Goal: Use online tool/utility: Utilize a website feature to perform a specific function

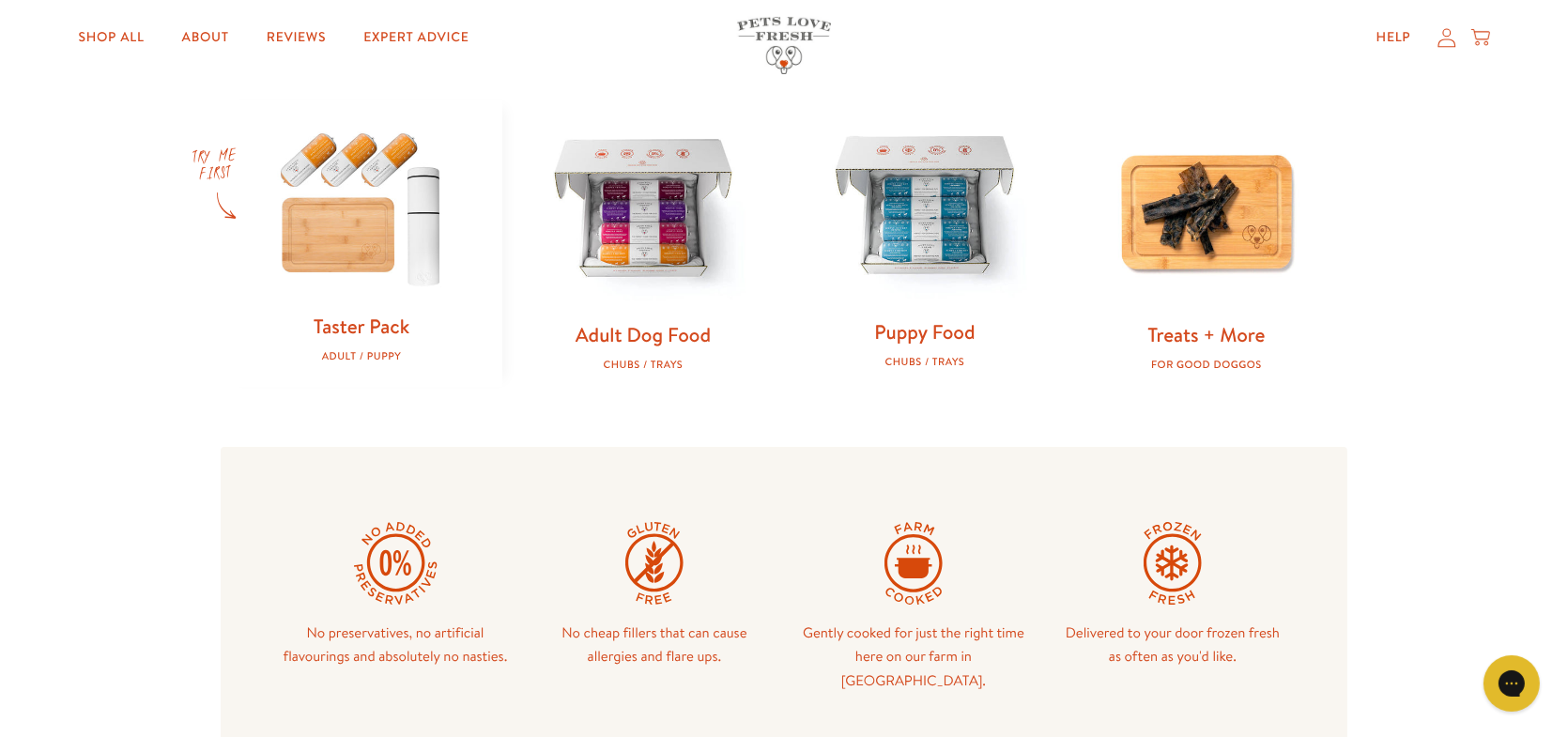
scroll to position [657, 0]
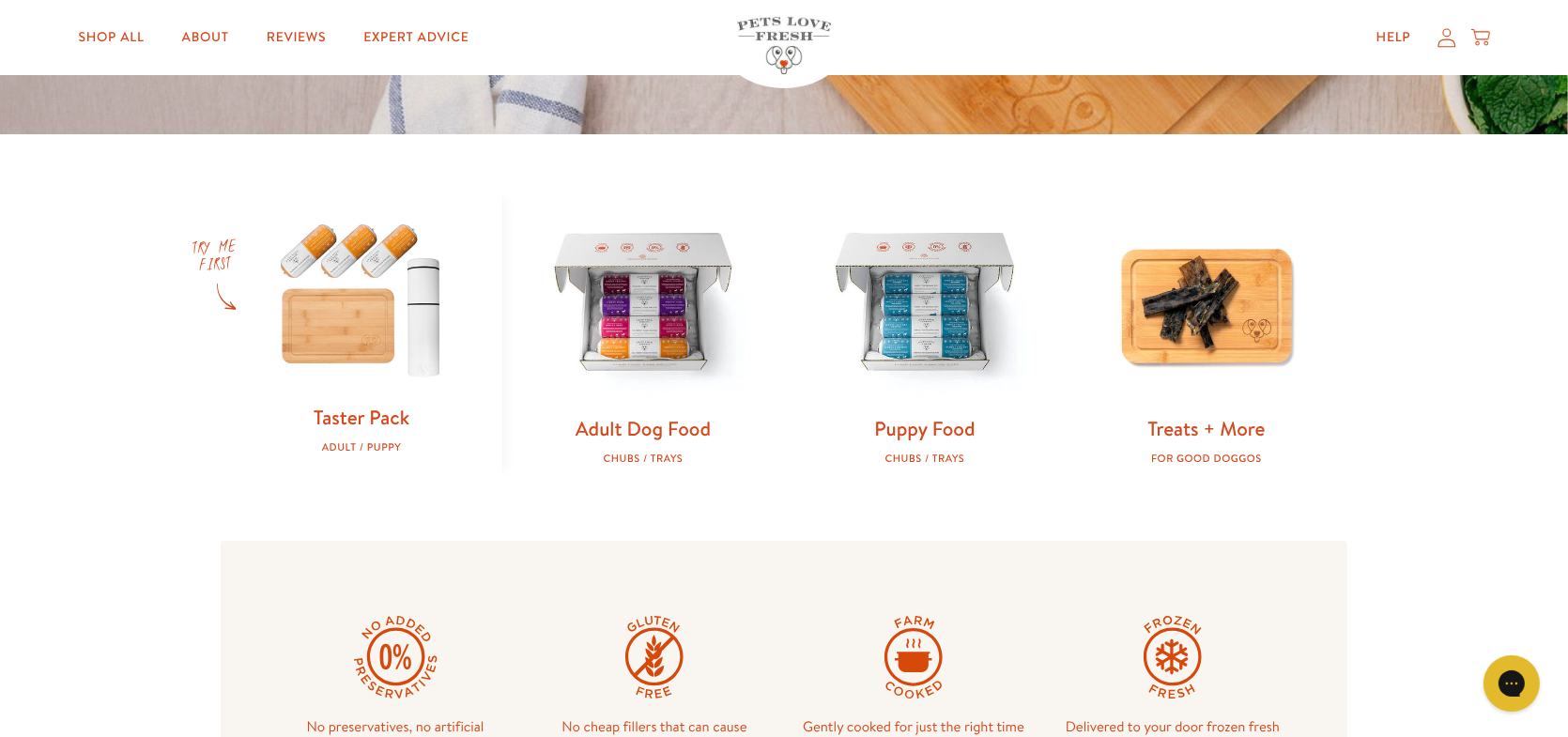
click at [370, 332] on img at bounding box center [361, 298] width 222 height 213
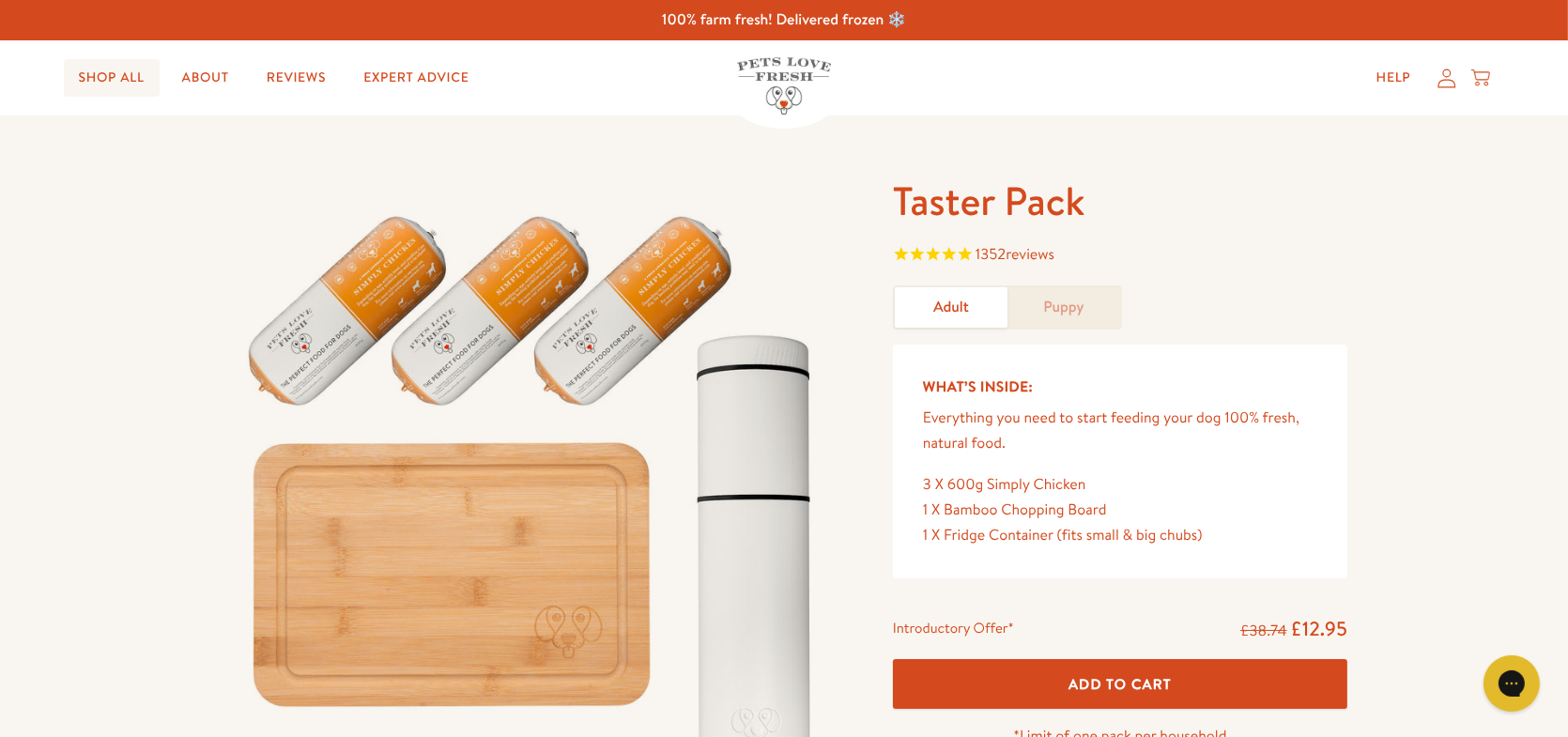
click at [130, 69] on link "Shop All" at bounding box center [111, 78] width 96 height 37
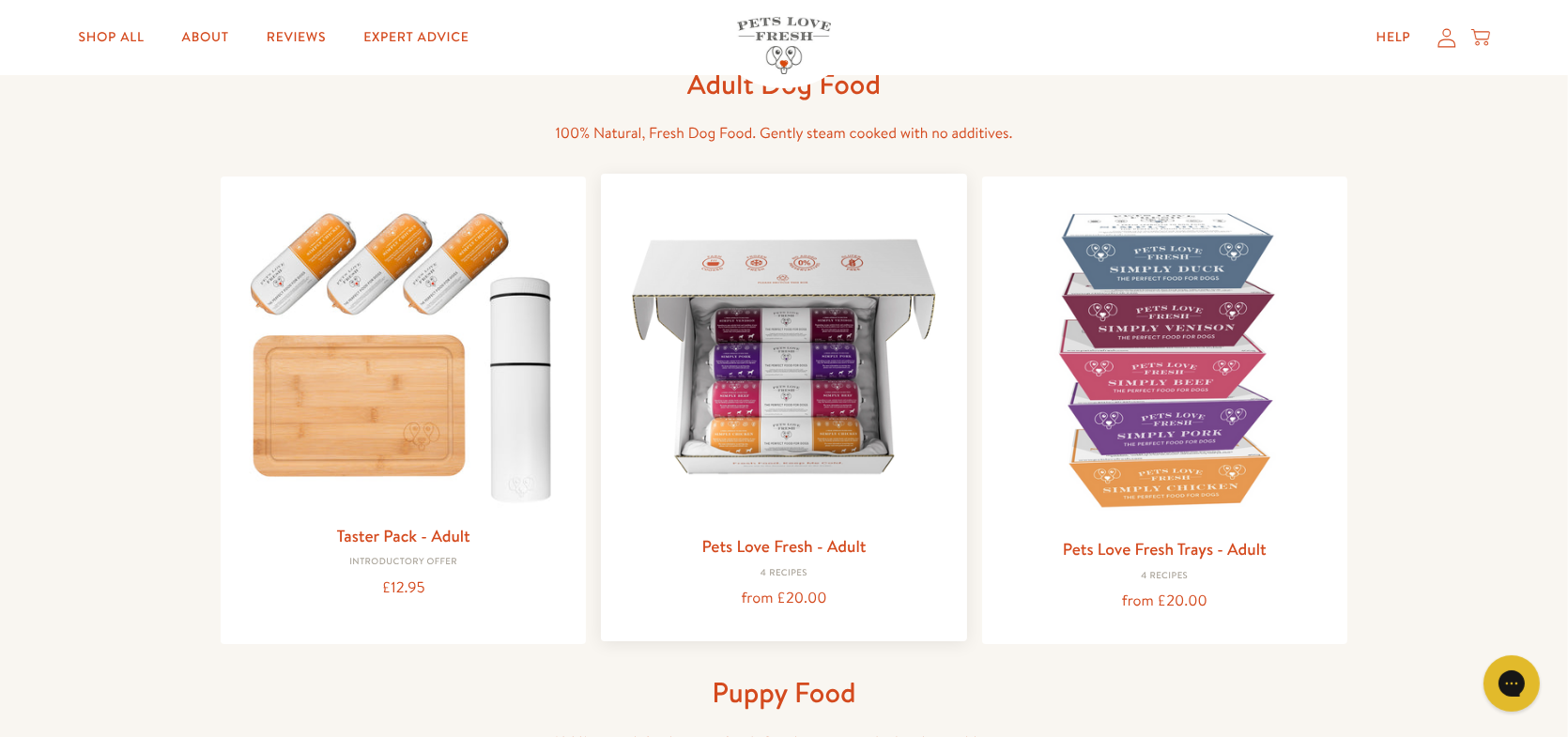
scroll to position [94, 0]
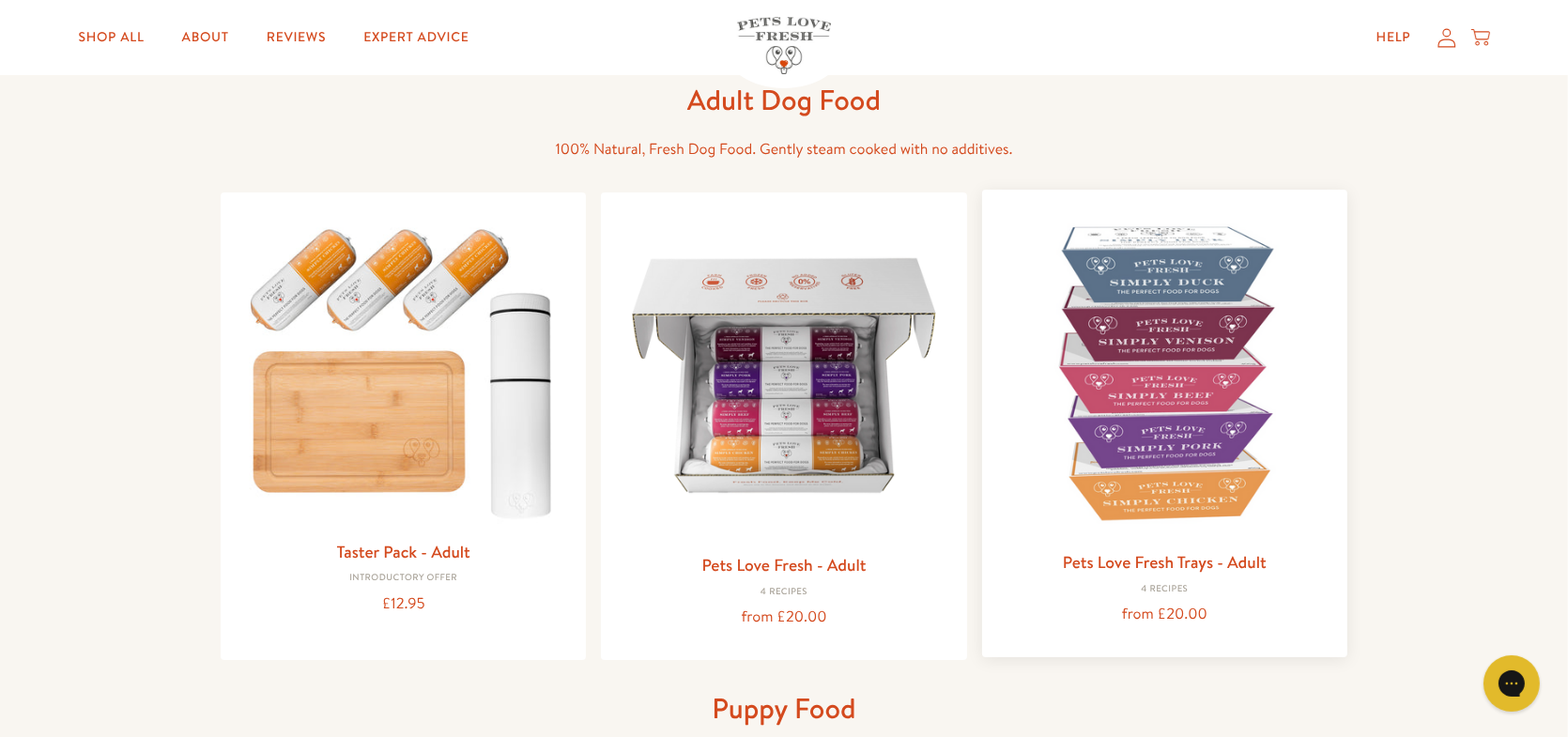
click at [1183, 429] on img at bounding box center [1164, 371] width 335 height 335
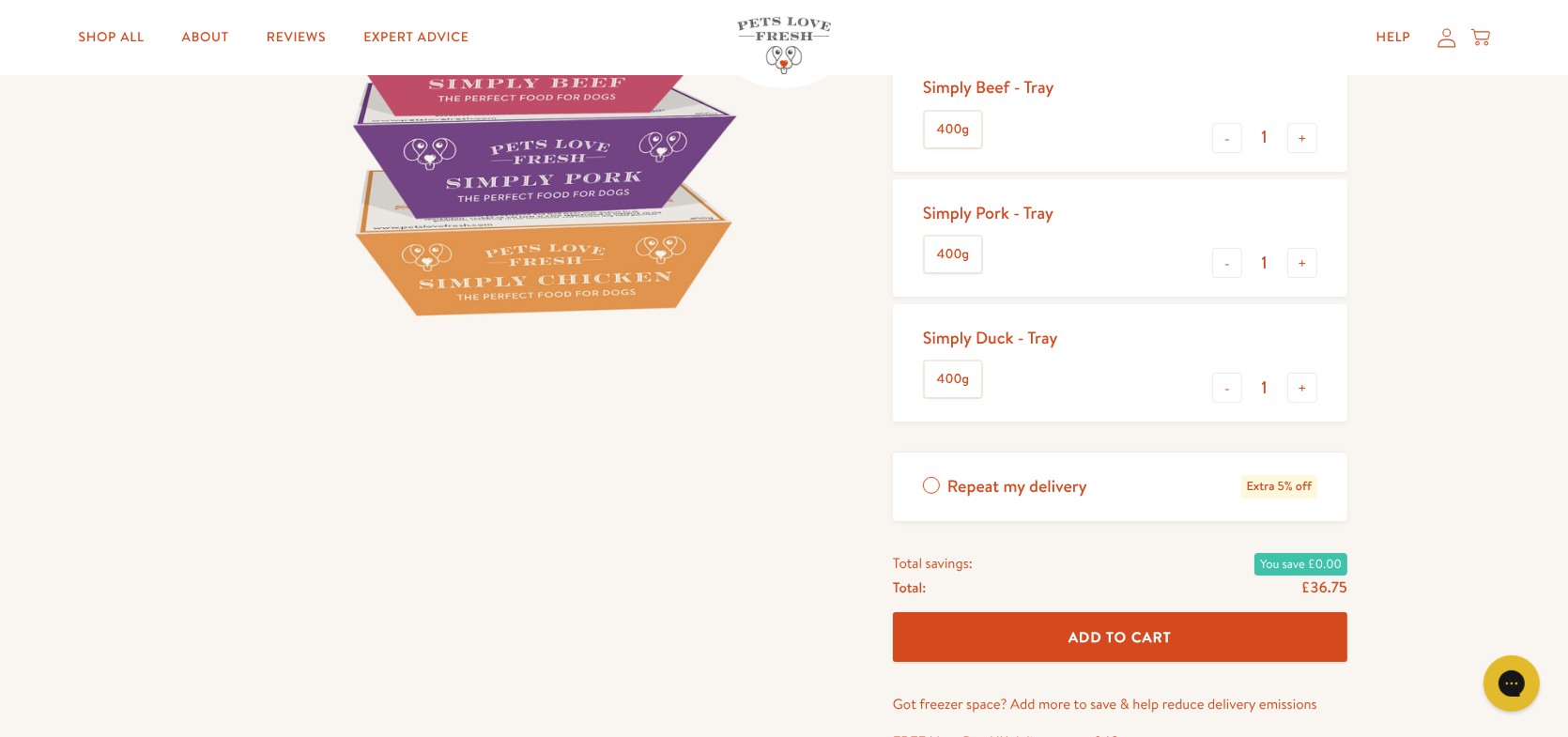
scroll to position [469, 0]
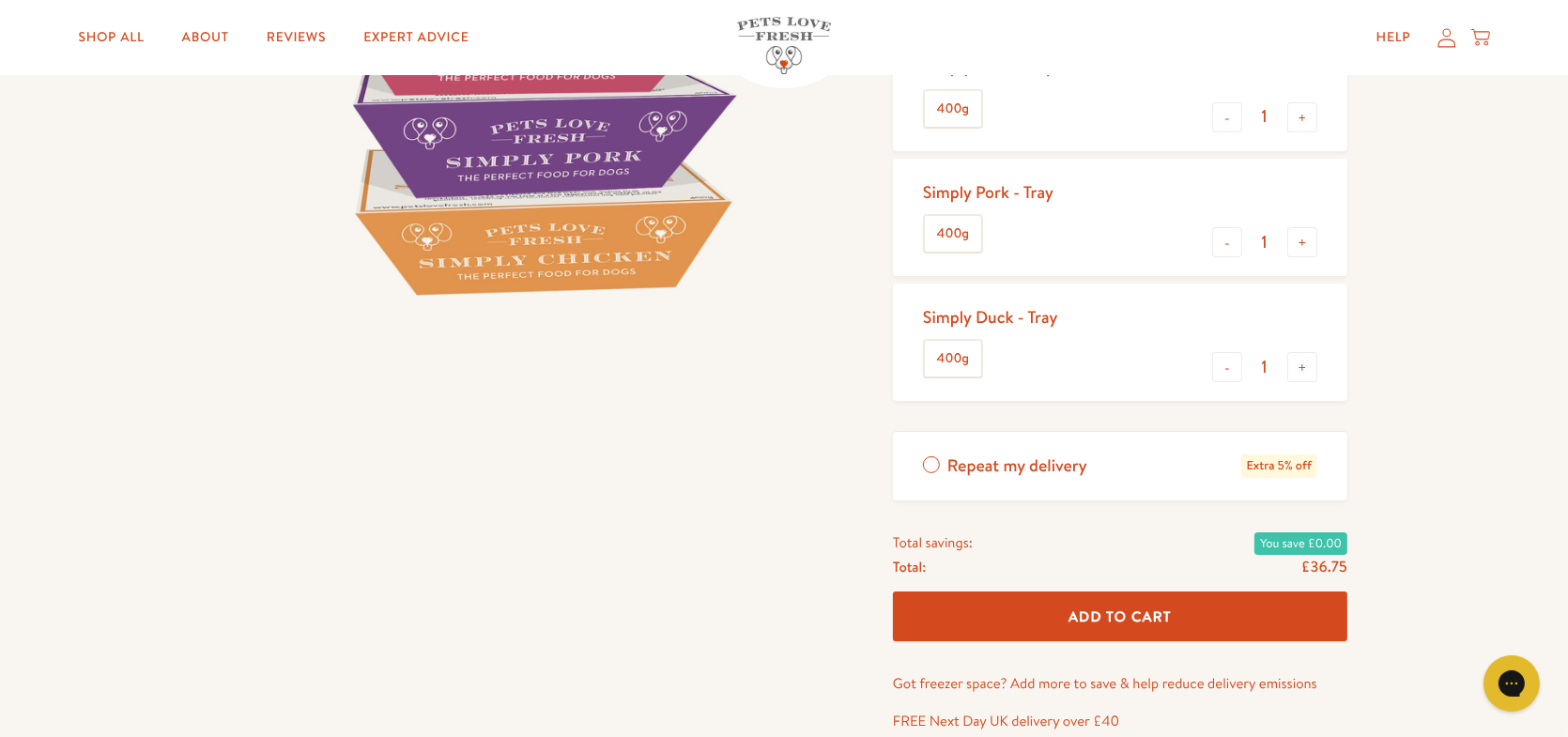
click at [595, 251] on img at bounding box center [535, 20] width 628 height 628
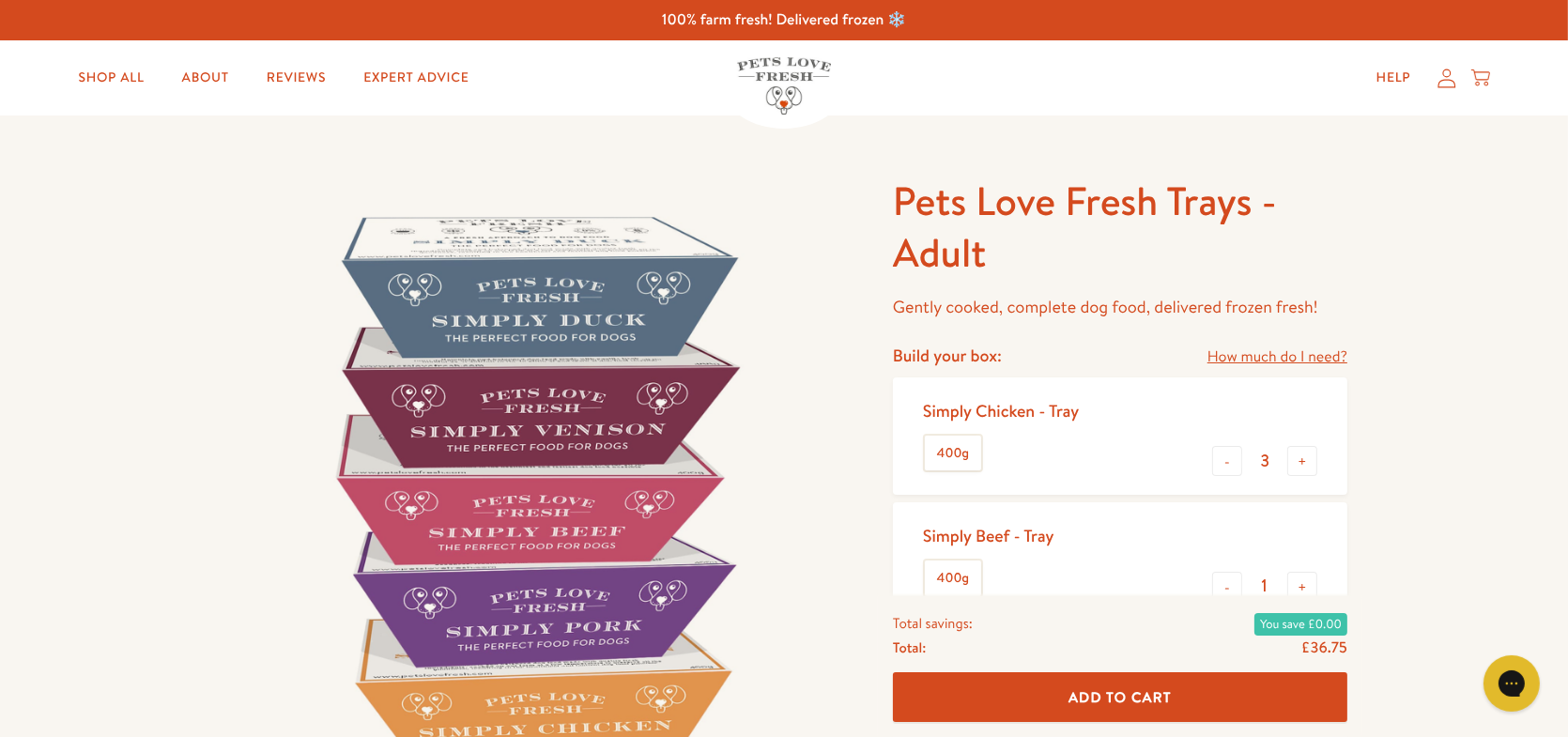
scroll to position [0, 0]
click at [216, 81] on link "About" at bounding box center [205, 78] width 77 height 37
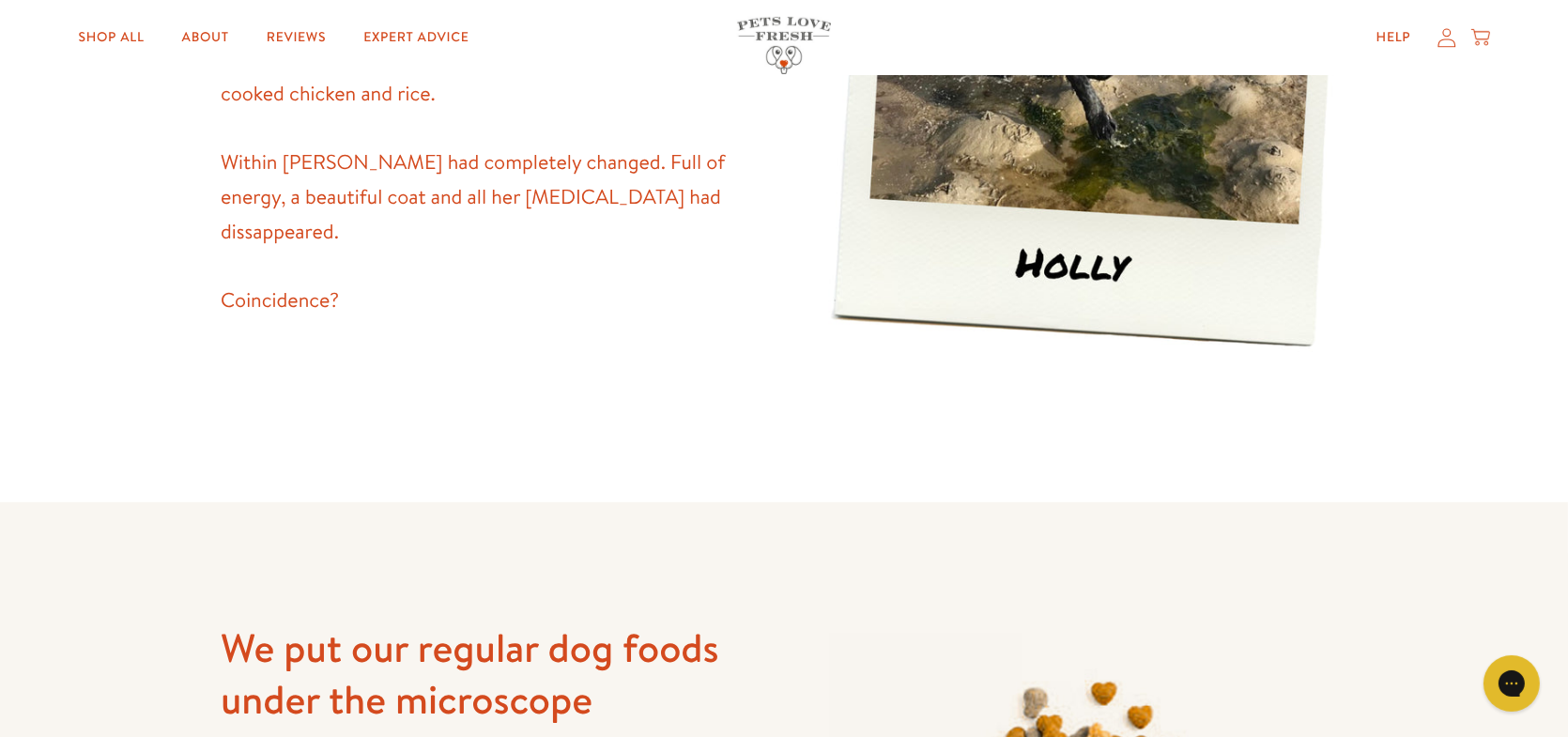
scroll to position [909, 0]
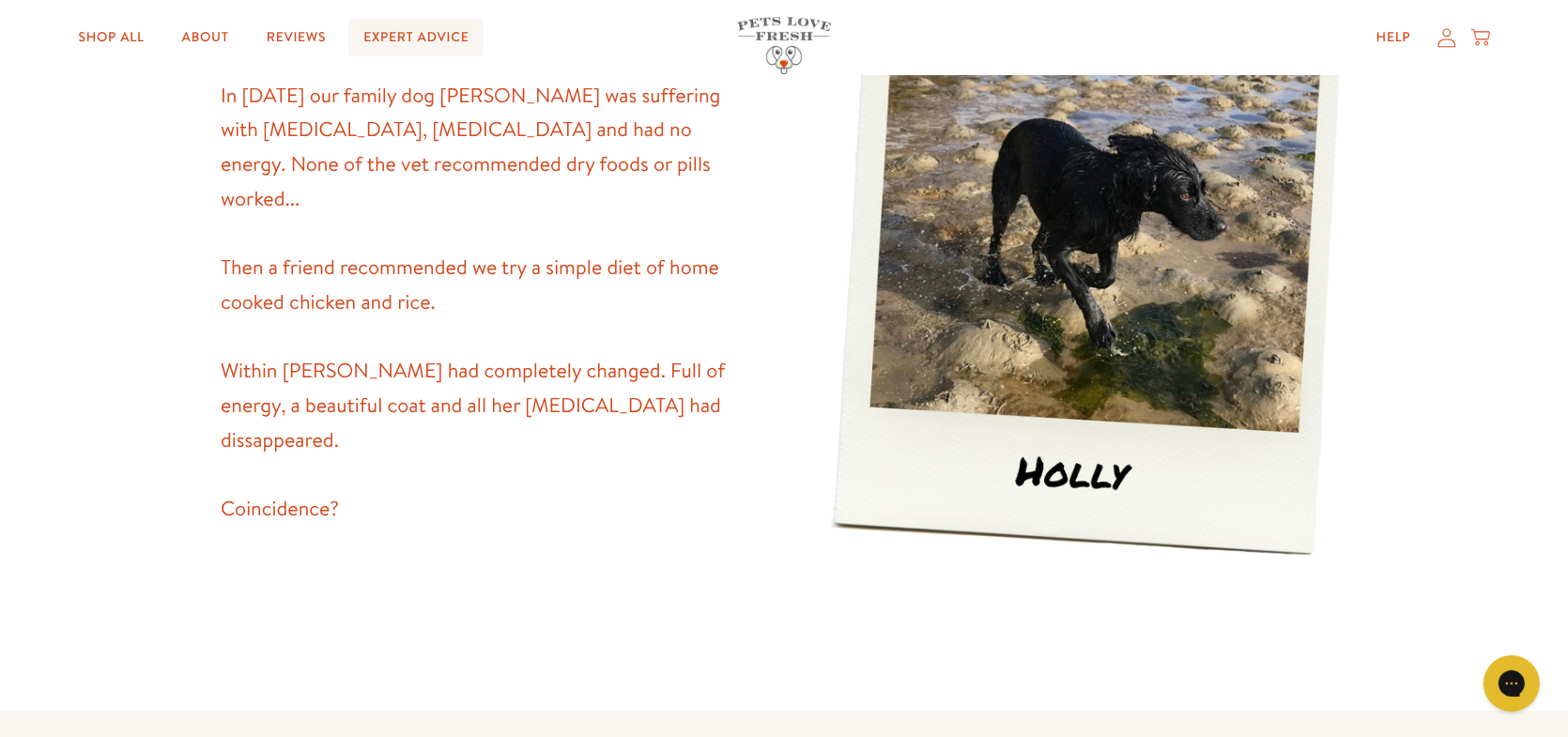
click at [402, 41] on link "Expert Advice" at bounding box center [415, 37] width 135 height 37
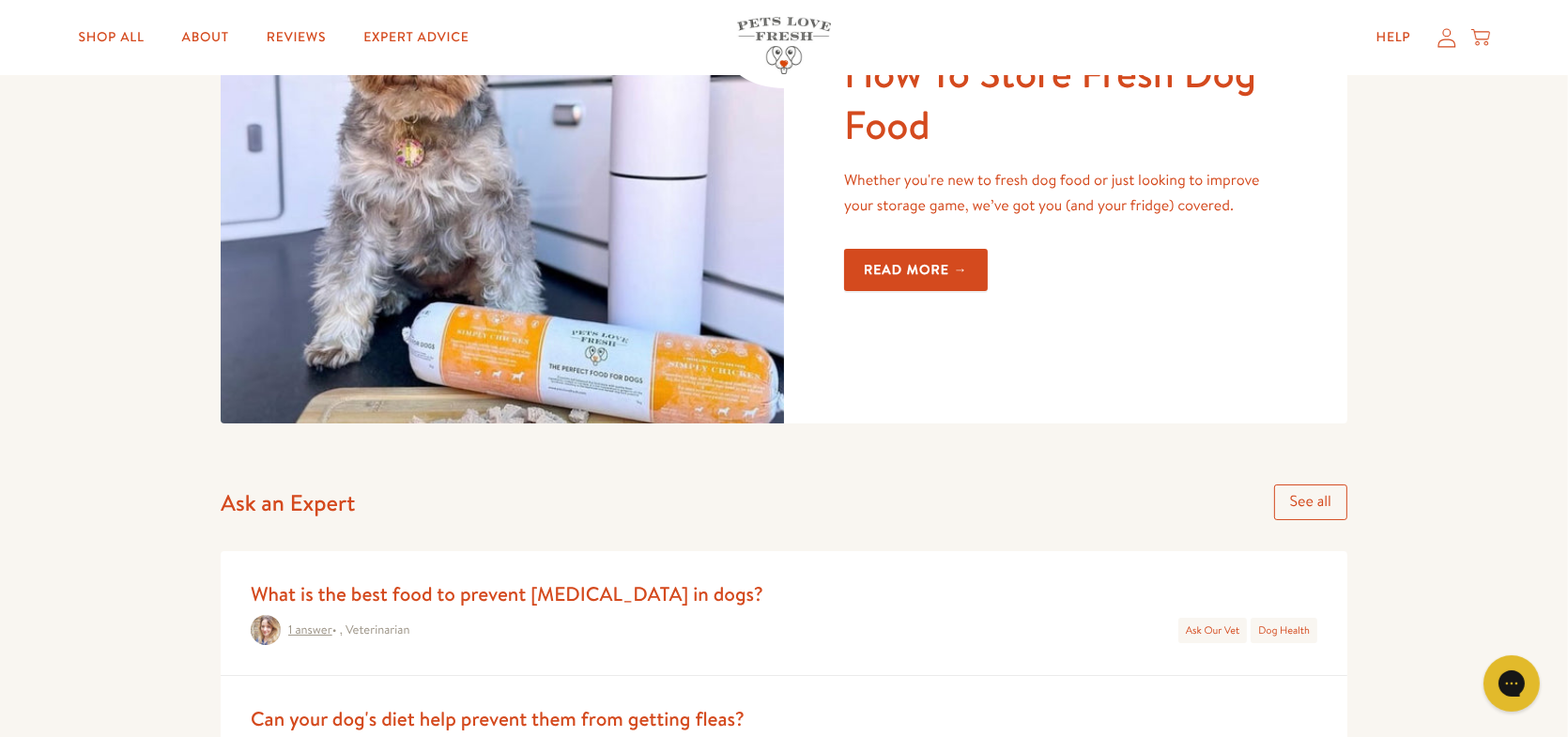
scroll to position [657, 0]
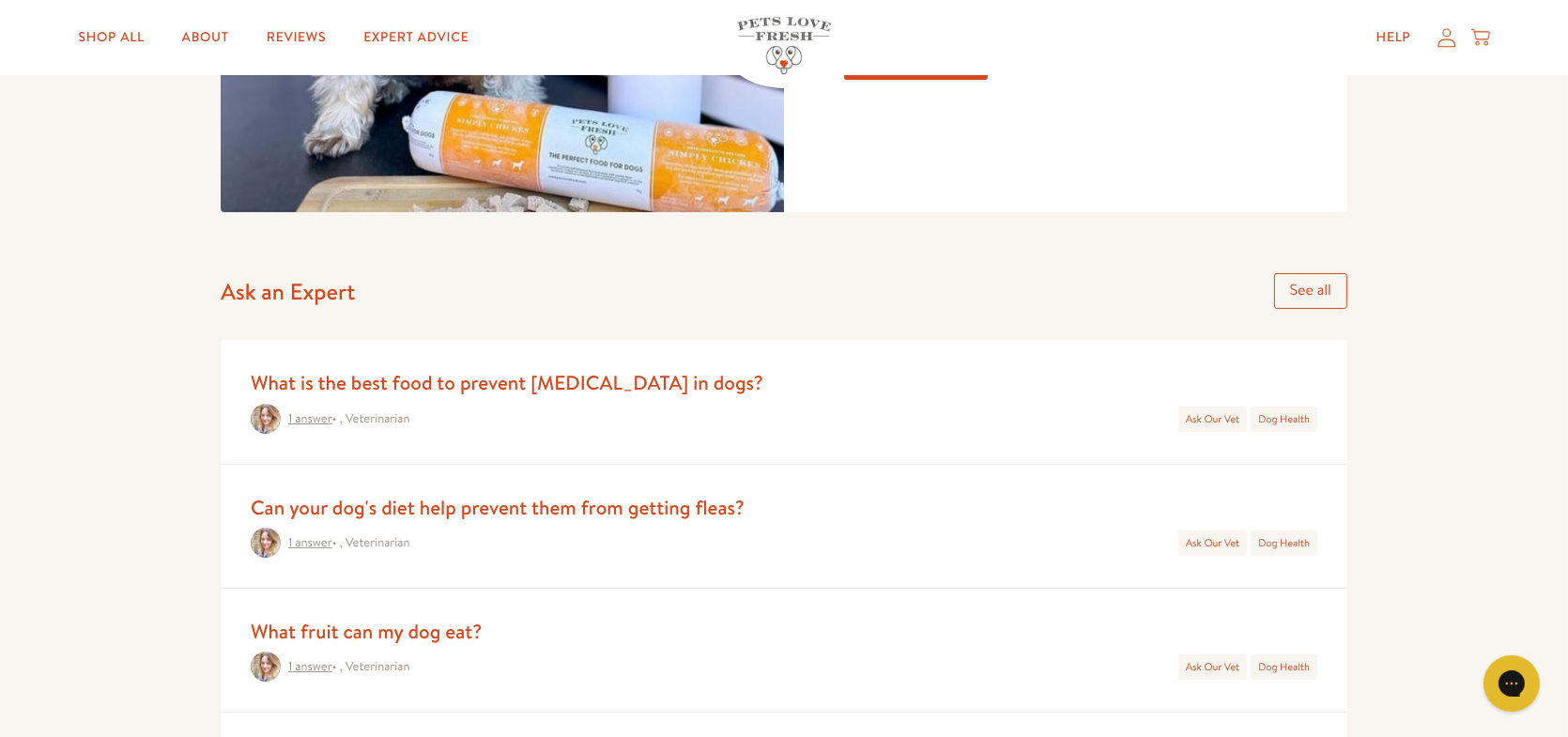
click at [312, 418] on link "1 answer" at bounding box center [310, 418] width 44 height 17
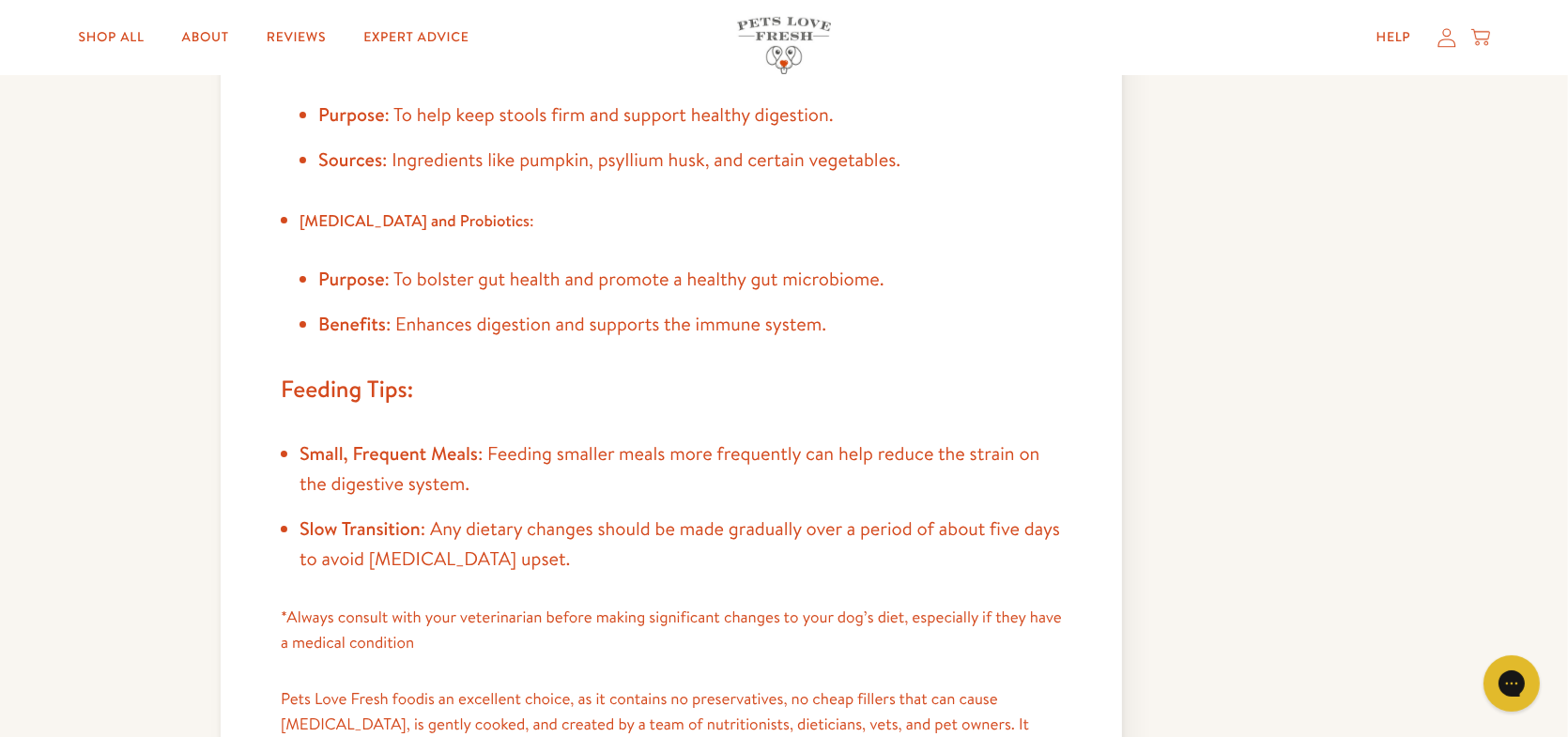
scroll to position [1315, 0]
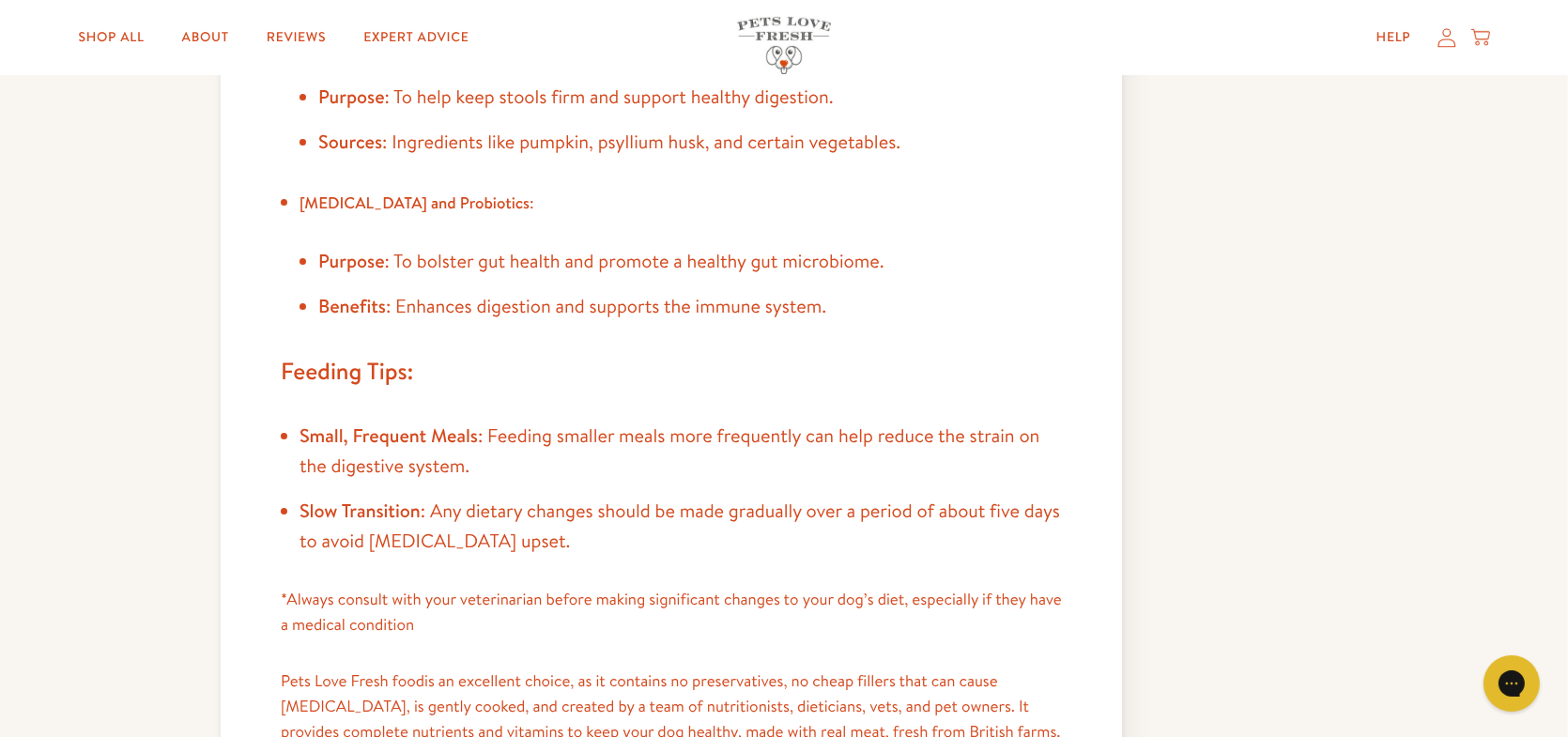
click at [425, 352] on h3 "Feeding Tips:" at bounding box center [671, 371] width 781 height 40
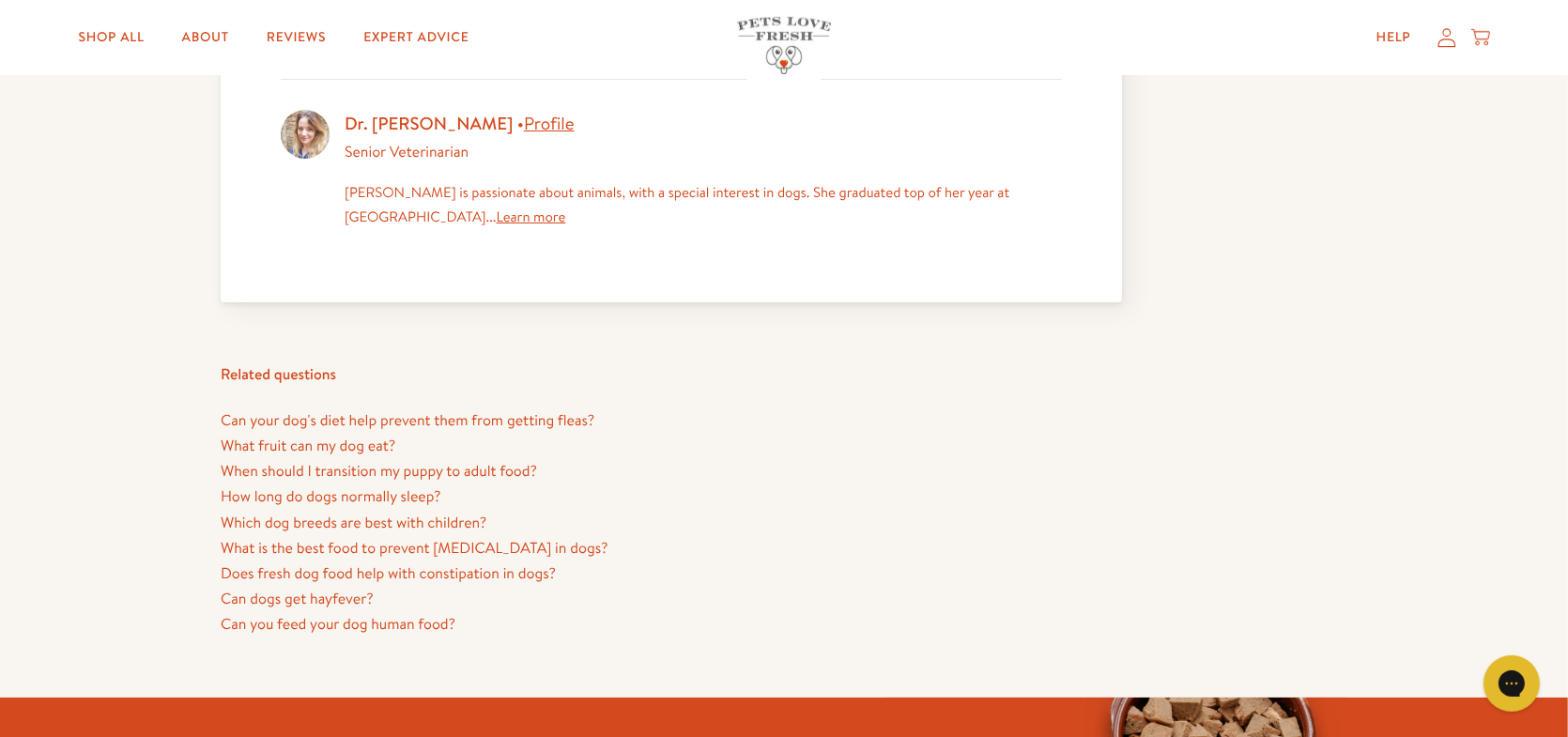
scroll to position [2629, 0]
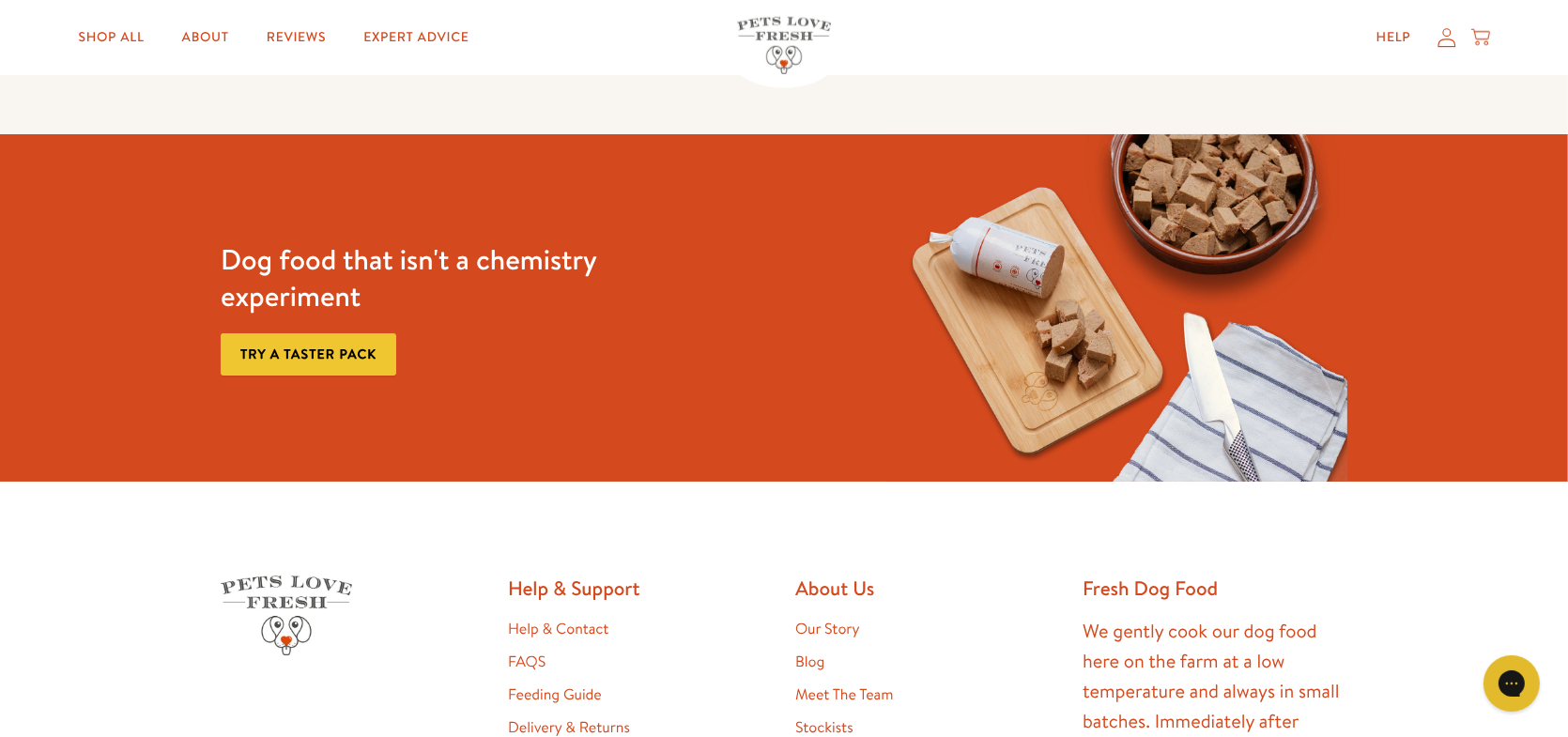
click at [586, 684] on link "Feeding Guide" at bounding box center [555, 694] width 94 height 21
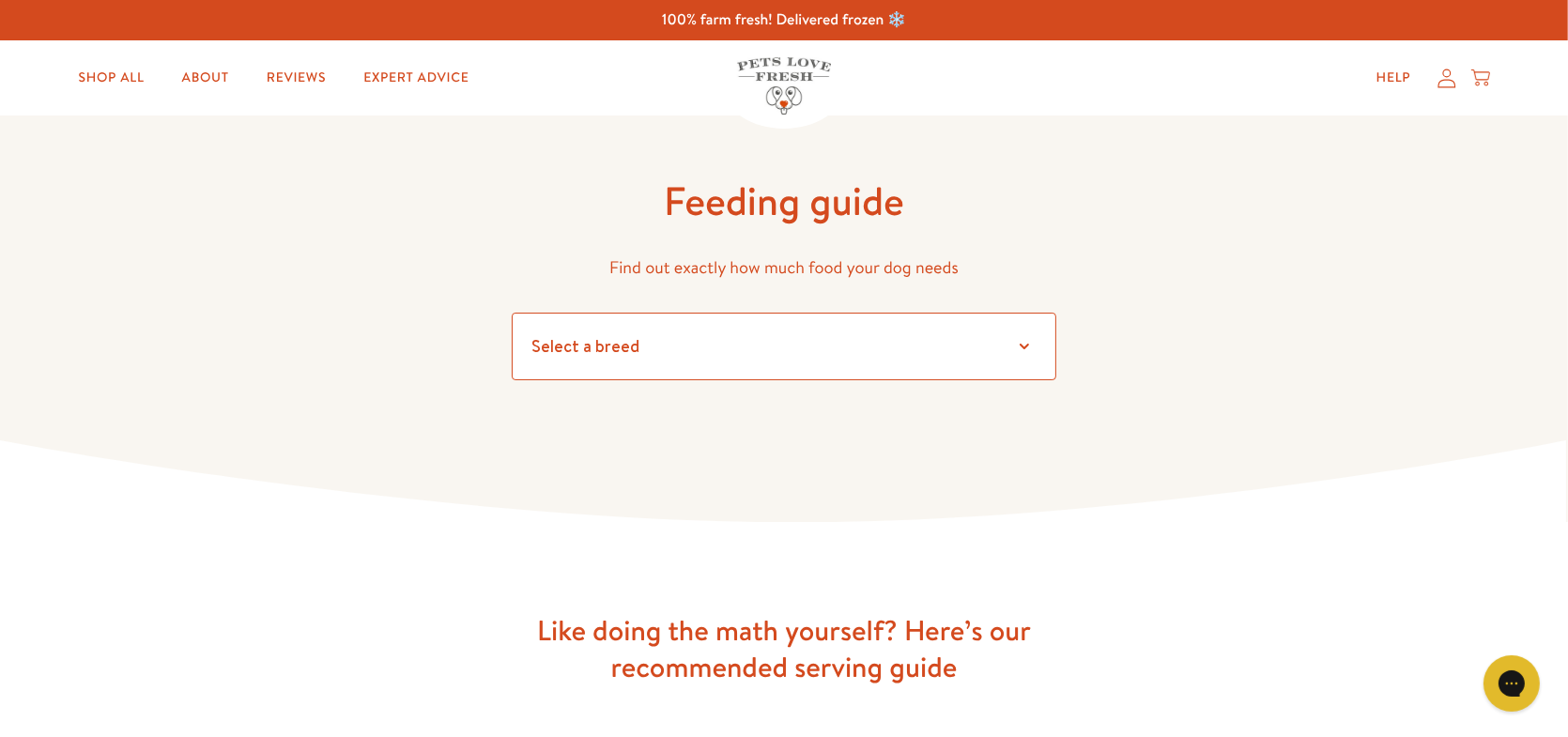
click at [659, 358] on select "Select a breed" at bounding box center [784, 346] width 544 height 67
select select "13"
click at [512, 313] on select "Select a breed Affenpinscher Afghan hound Airedale terrier Akita Alaskan Malamu…" at bounding box center [784, 346] width 544 height 67
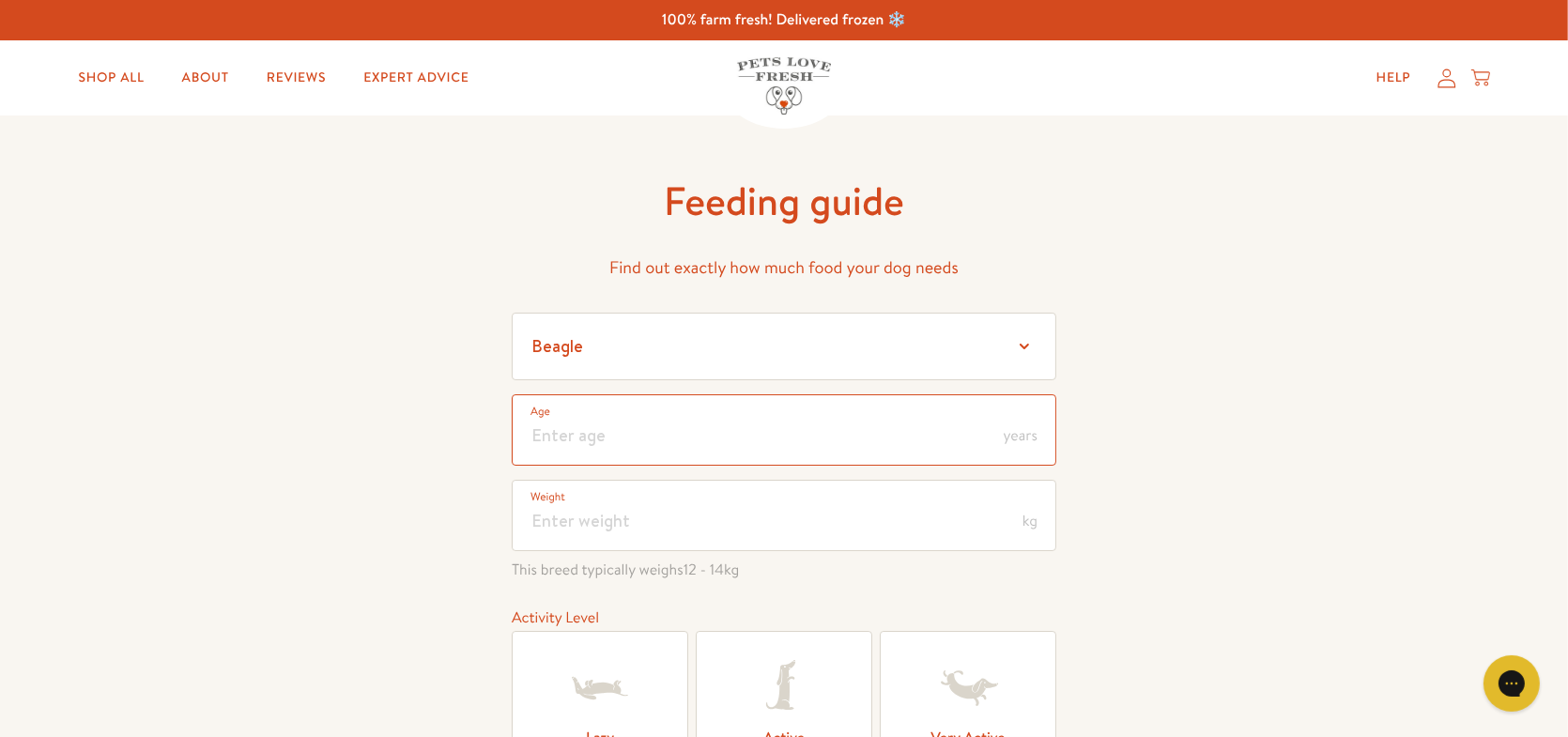
click at [607, 442] on input "number" at bounding box center [784, 429] width 544 height 71
type input "2"
click at [664, 531] on input "number" at bounding box center [784, 515] width 544 height 71
type input "14"
click at [1202, 497] on div "Feeding guide Find out exactly how much food your dog needs Select a breed Affe…" at bounding box center [784, 542] width 1568 height 855
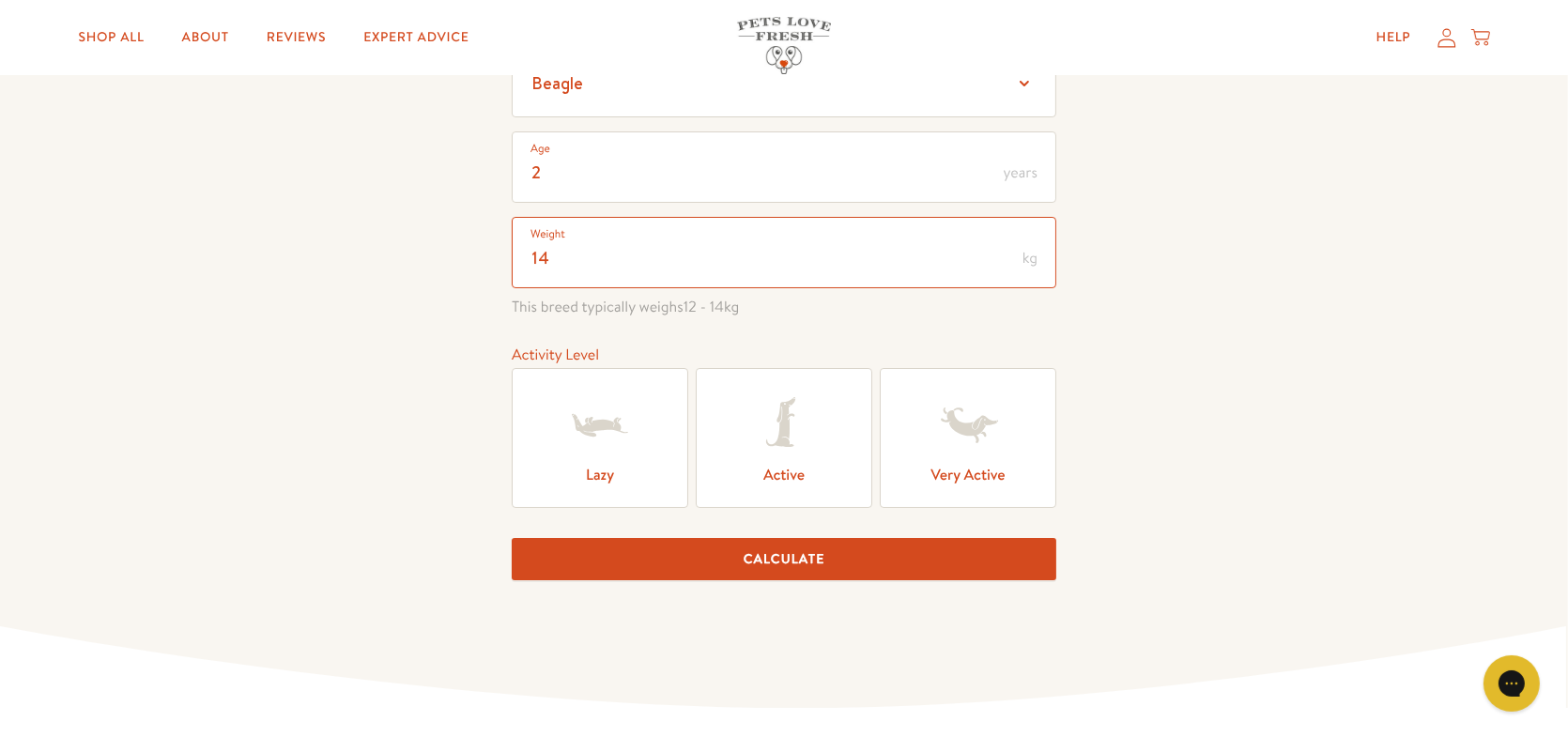
scroll to position [282, 0]
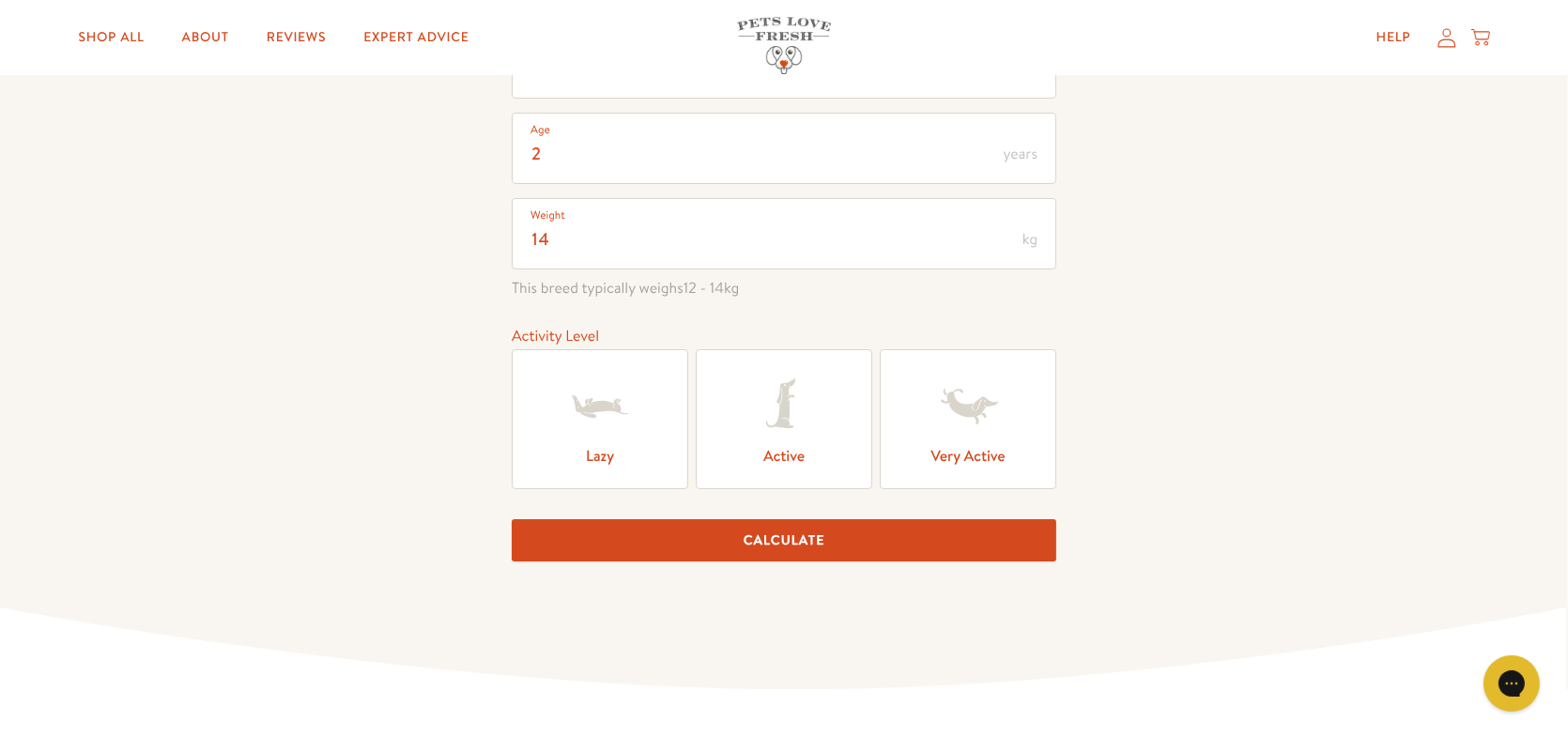
click at [789, 424] on icon at bounding box center [781, 404] width 29 height 49
click at [0, 0] on input "Active" at bounding box center [0, 0] width 0 height 0
click at [776, 542] on button "Calculate" at bounding box center [784, 540] width 544 height 42
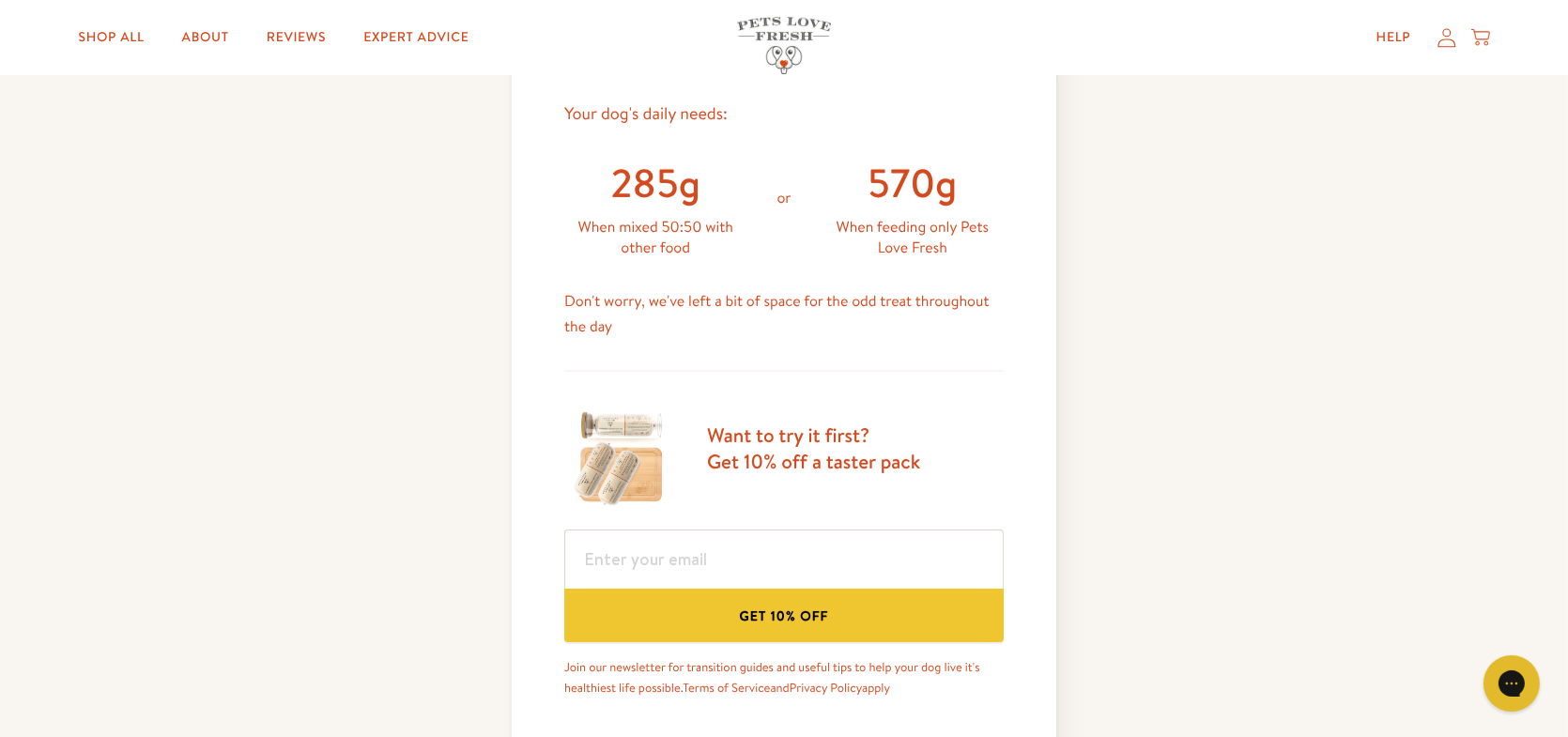
scroll to position [855, 0]
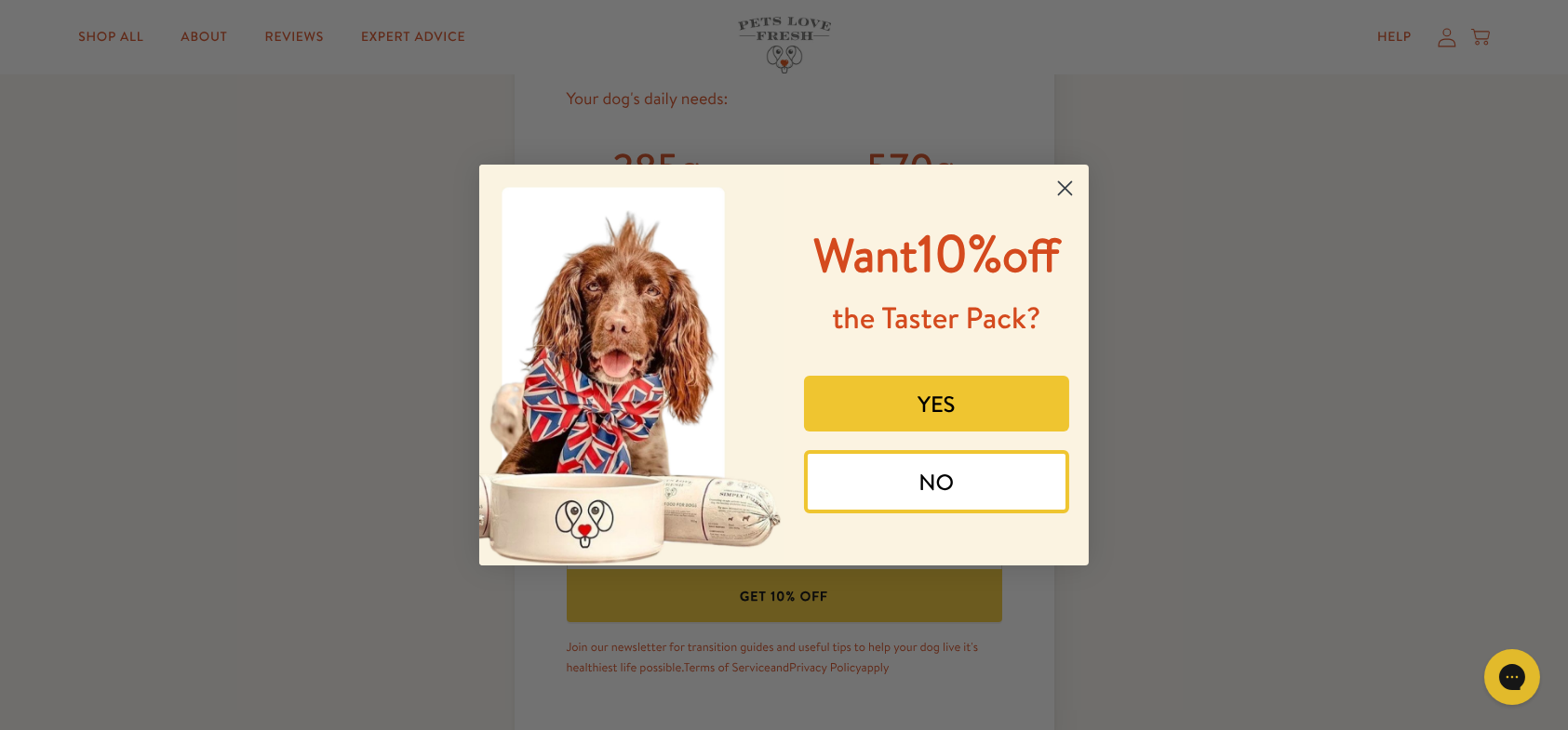
click at [948, 492] on button "NO" at bounding box center [937, 481] width 266 height 63
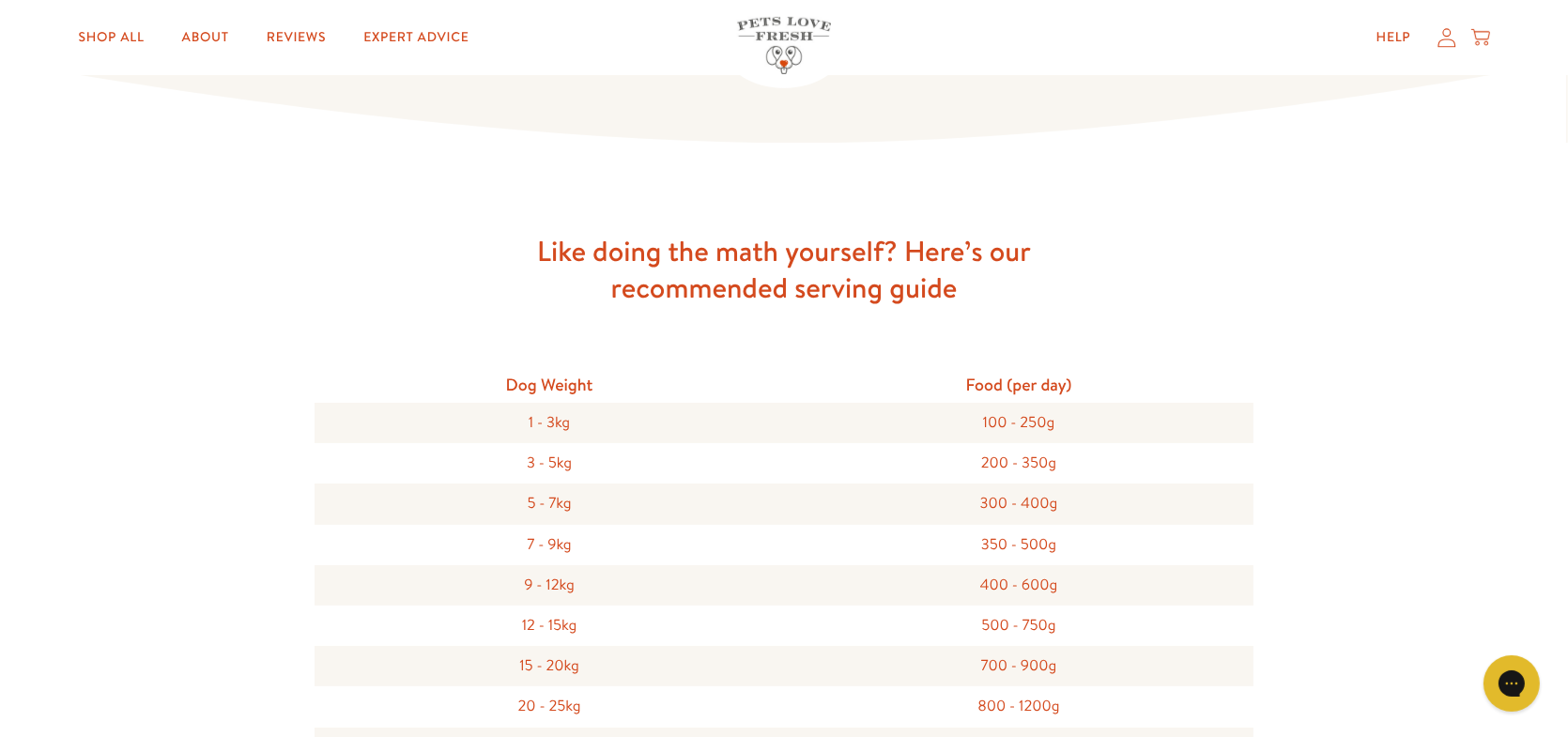
scroll to position [1607, 0]
